Goal: Information Seeking & Learning: Learn about a topic

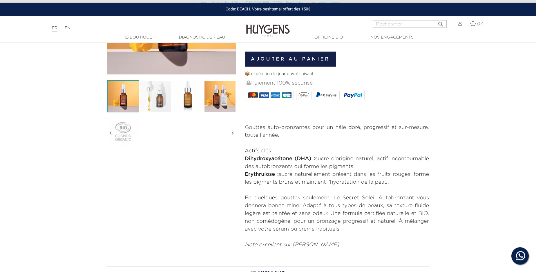
scroll to position [132, 0]
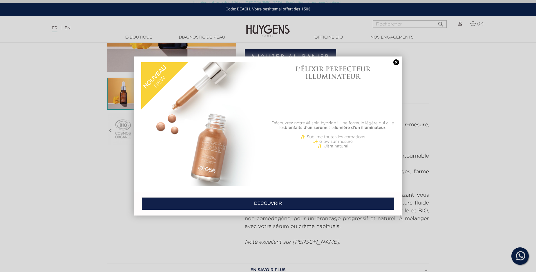
click at [396, 62] on link at bounding box center [396, 62] width 8 height 6
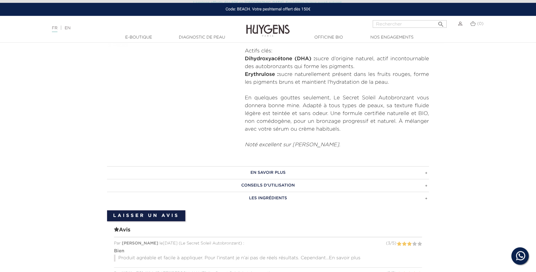
scroll to position [231, 0]
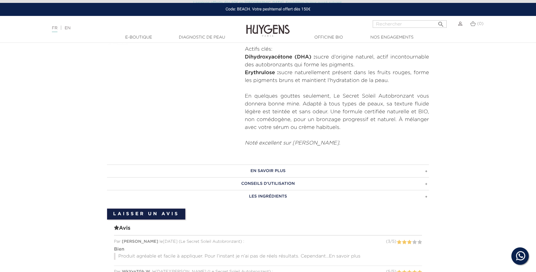
click at [424, 171] on h3 "EN SAVOIR PLUS" at bounding box center [268, 171] width 322 height 13
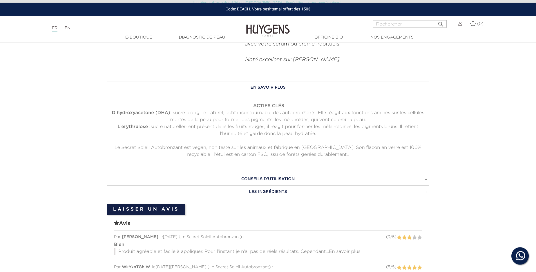
scroll to position [331, 0]
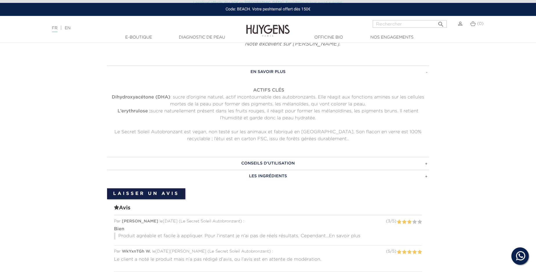
click at [427, 167] on h3 "CONSEILS D'UTILISATION" at bounding box center [268, 163] width 322 height 13
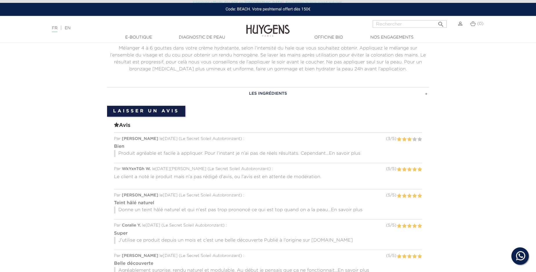
scroll to position [397, 0]
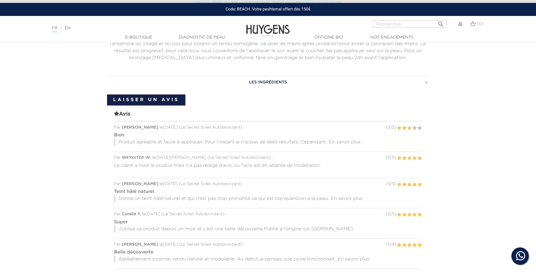
click at [338, 141] on span "En savoir plus" at bounding box center [345, 142] width 32 height 5
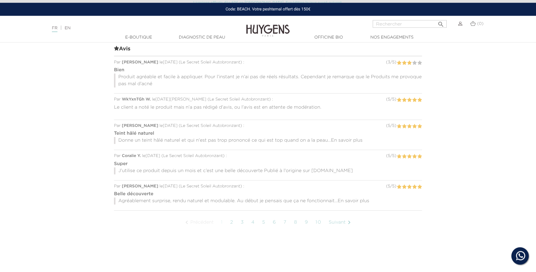
scroll to position [463, 0]
click at [359, 142] on span "En savoir plus" at bounding box center [347, 139] width 32 height 5
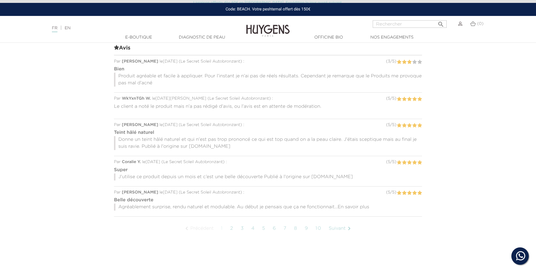
click at [352, 209] on span "En savoir plus" at bounding box center [354, 207] width 32 height 5
click at [233, 236] on link "2" at bounding box center [231, 236] width 9 height 15
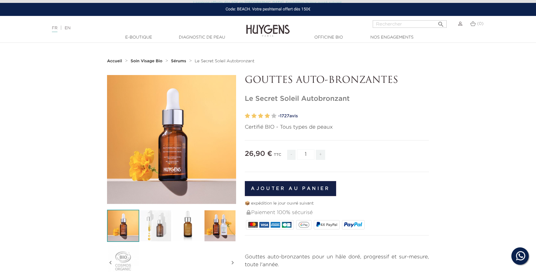
scroll to position [419, 0]
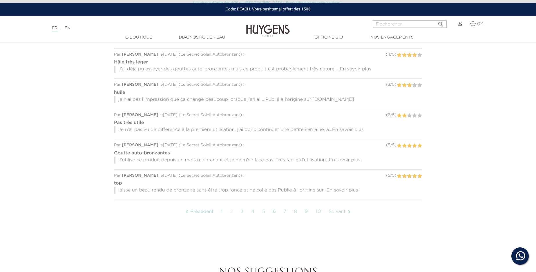
click at [356, 161] on span "En savoir plus" at bounding box center [345, 160] width 32 height 5
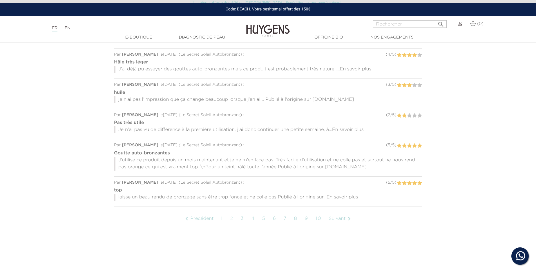
click at [351, 196] on span "En savoir plus" at bounding box center [343, 197] width 32 height 5
click at [357, 69] on span "En savoir plus" at bounding box center [356, 69] width 32 height 5
